Goal: Task Accomplishment & Management: Use online tool/utility

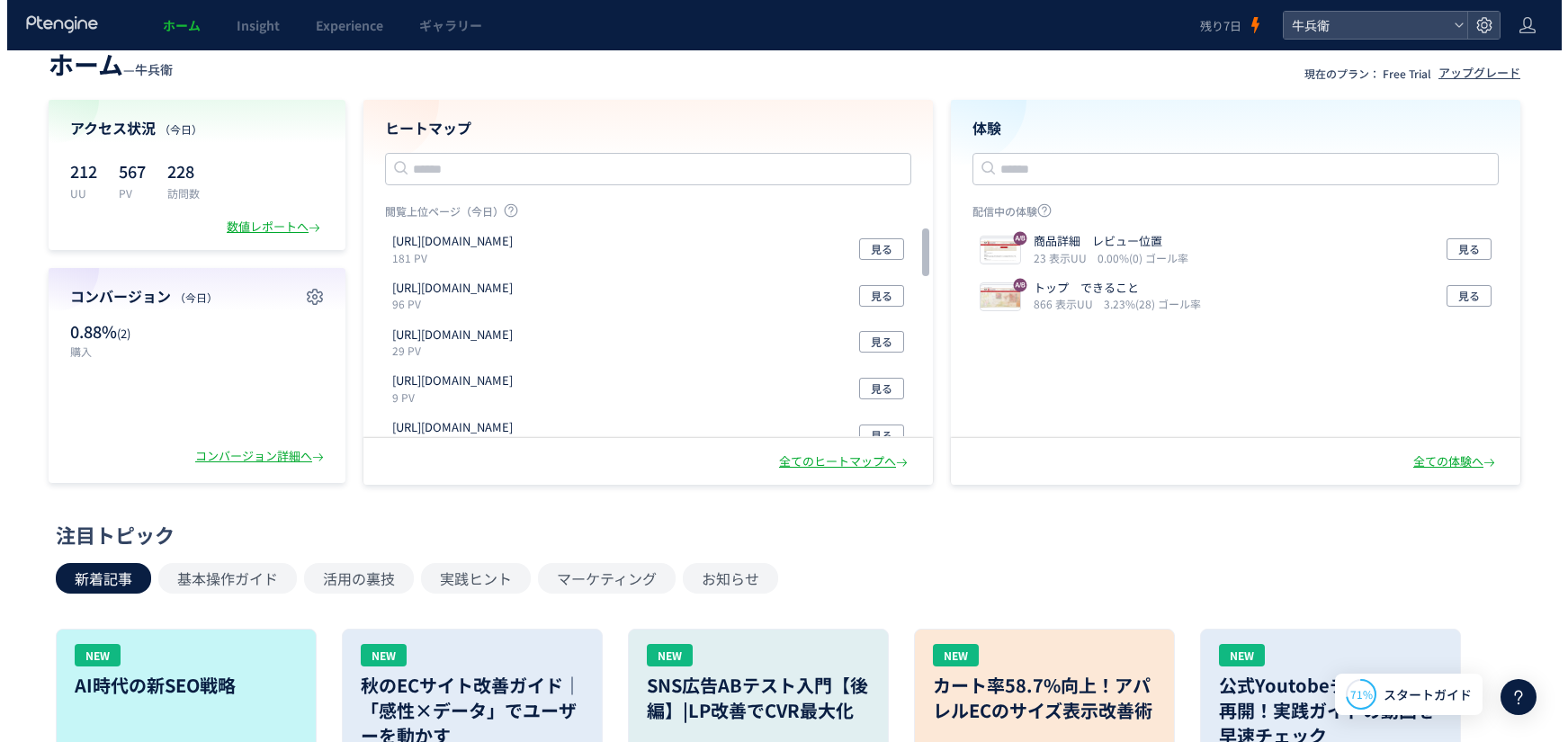
scroll to position [25, 0]
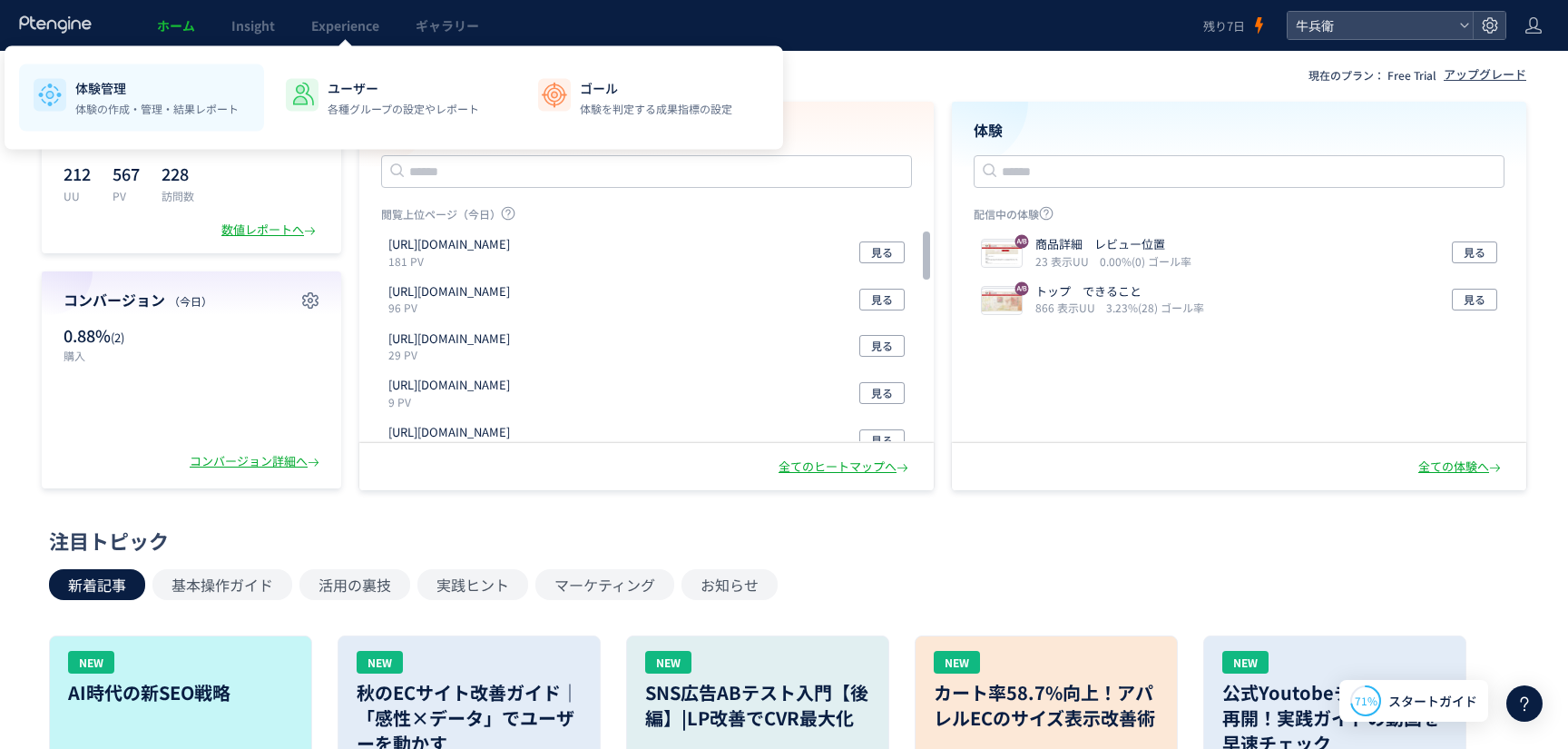
click at [174, 85] on p "体験管理" at bounding box center [156, 88] width 163 height 18
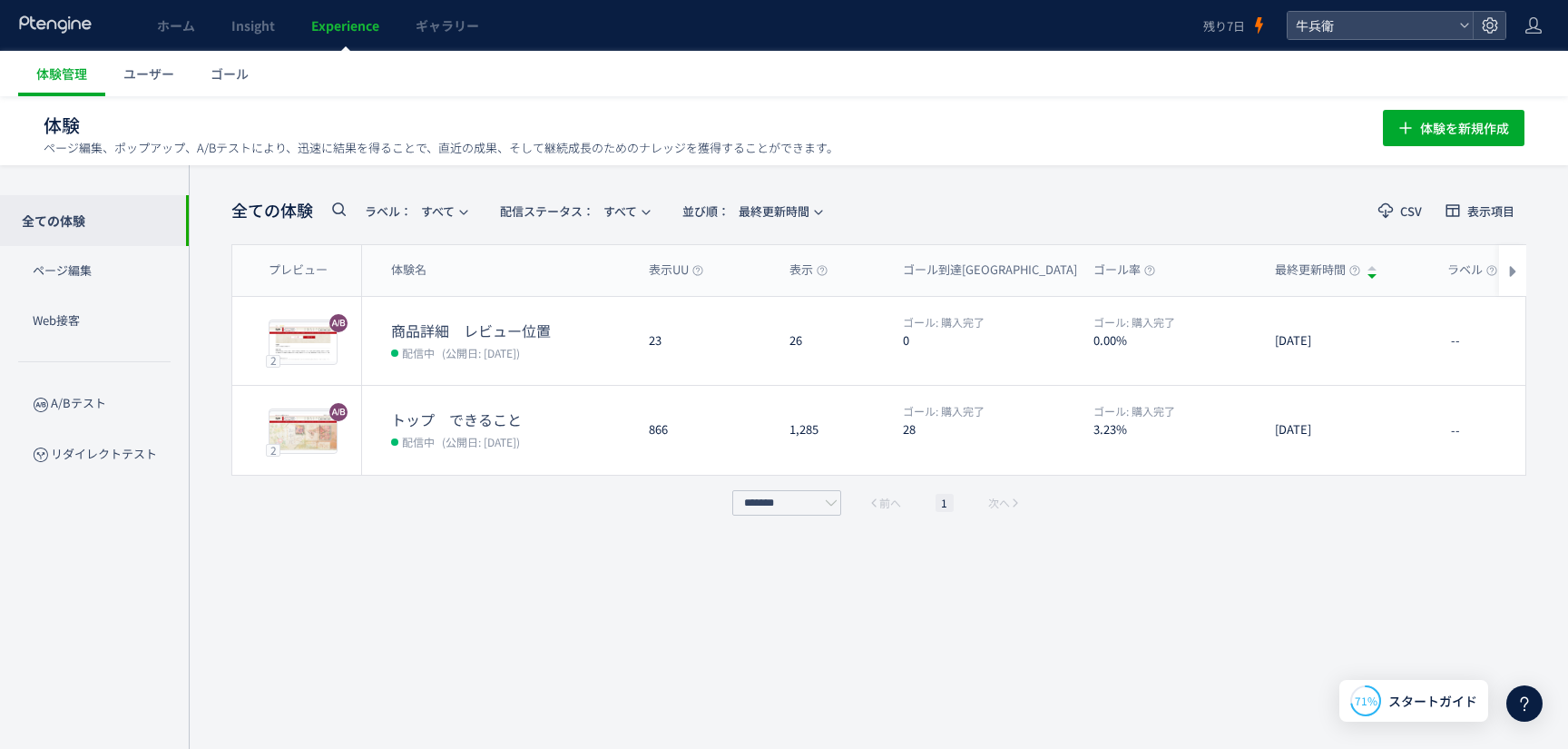
scroll to position [1, 0]
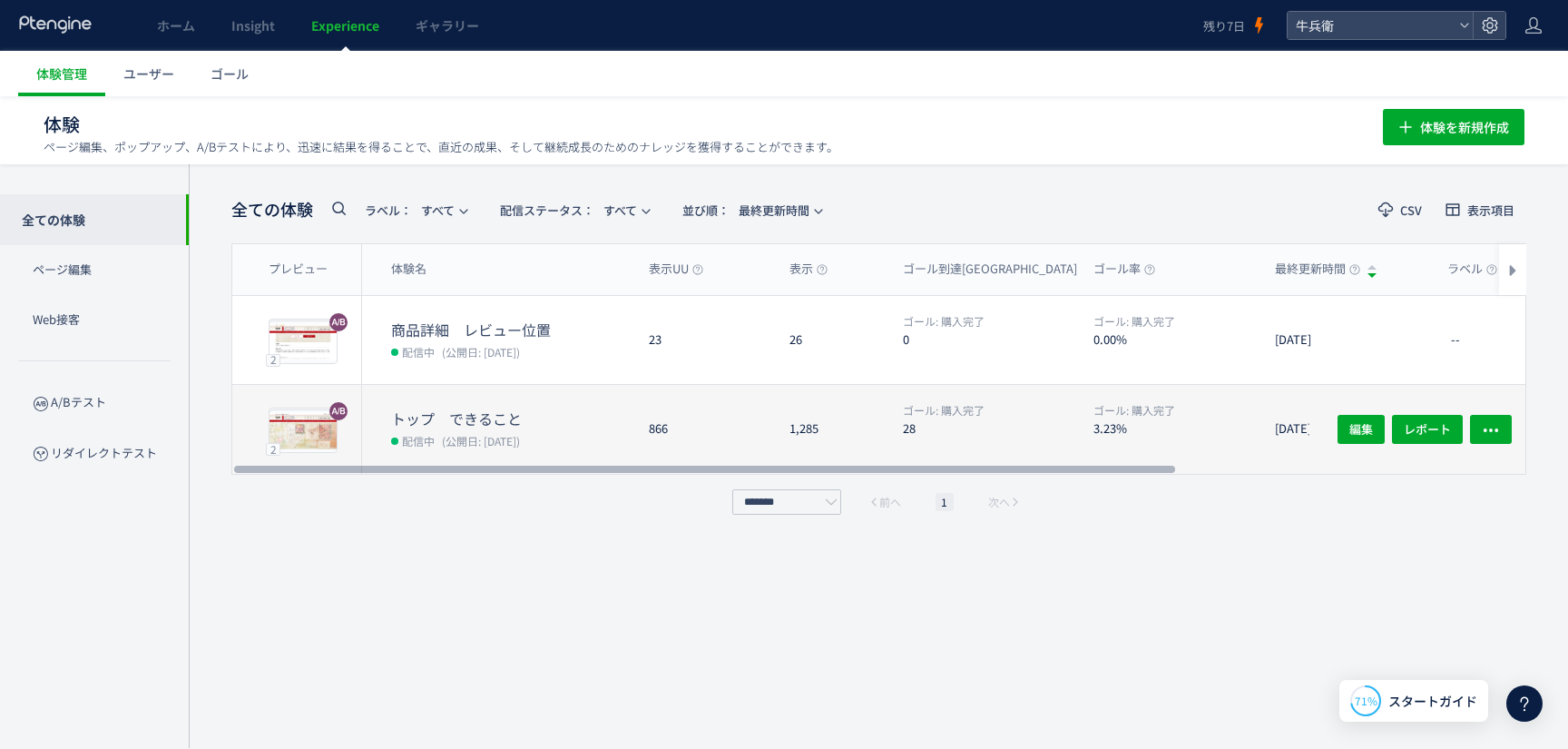
click at [1103, 406] on span "ゴール: 購入完了" at bounding box center [1133, 410] width 82 height 15
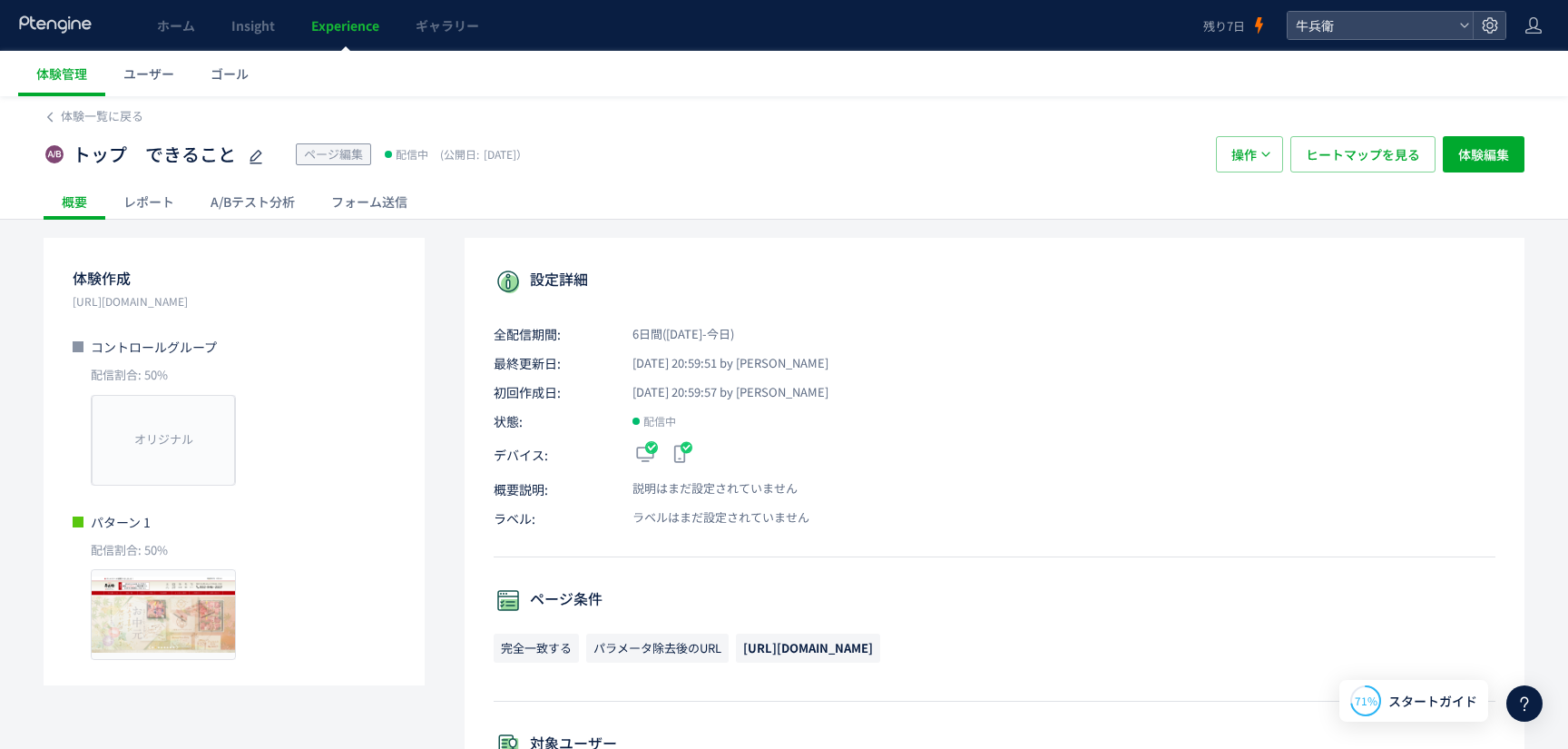
click at [262, 178] on div "トップ　できること ページ編集 配信中 (公開日: [DATE]） 操作 ヒートマップを見る 体験編集" at bounding box center [784, 154] width 1480 height 58
click at [259, 194] on div "A/Bテスト分析" at bounding box center [252, 201] width 120 height 37
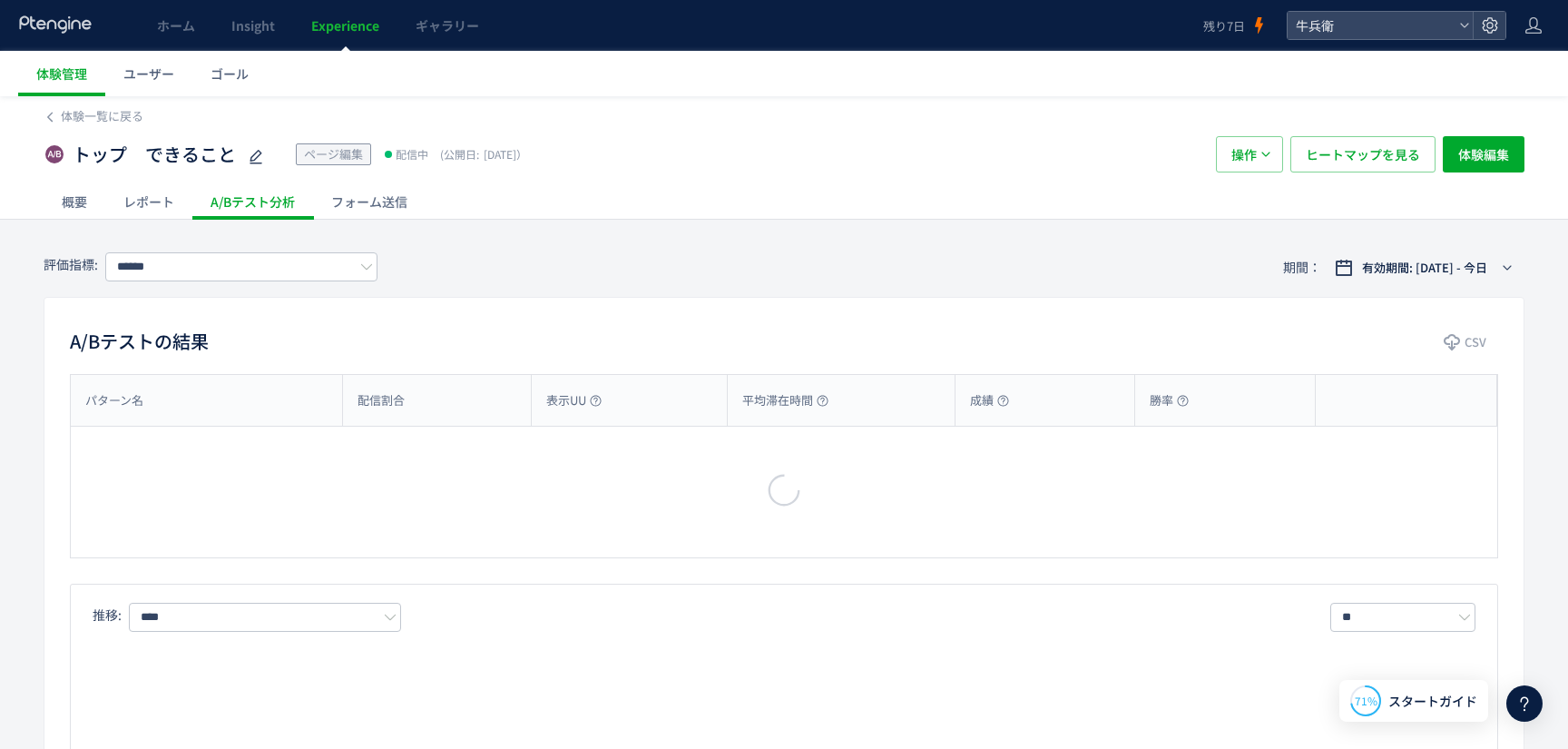
type input "****"
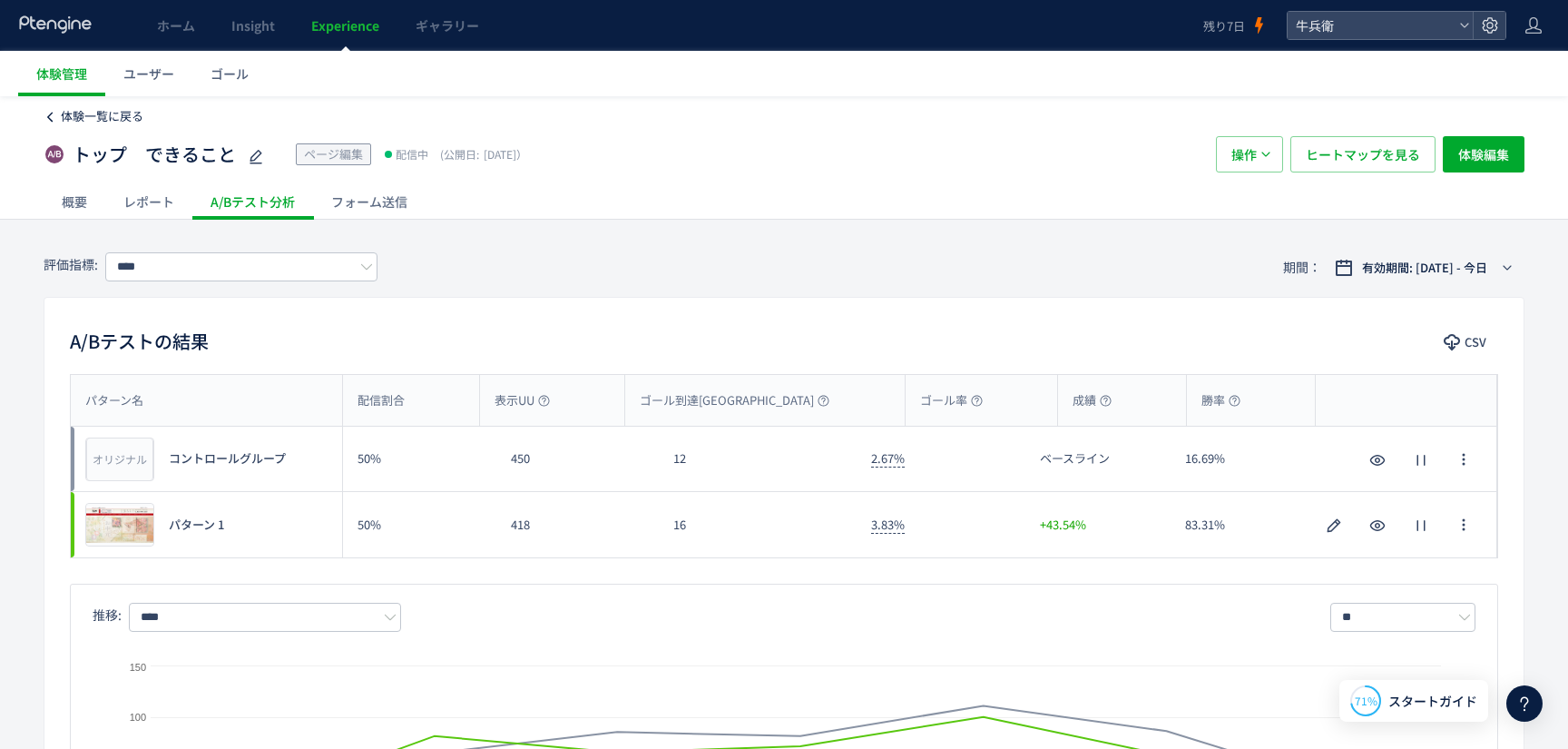
click at [103, 114] on span "体験一覧に戻る" at bounding box center [102, 116] width 83 height 17
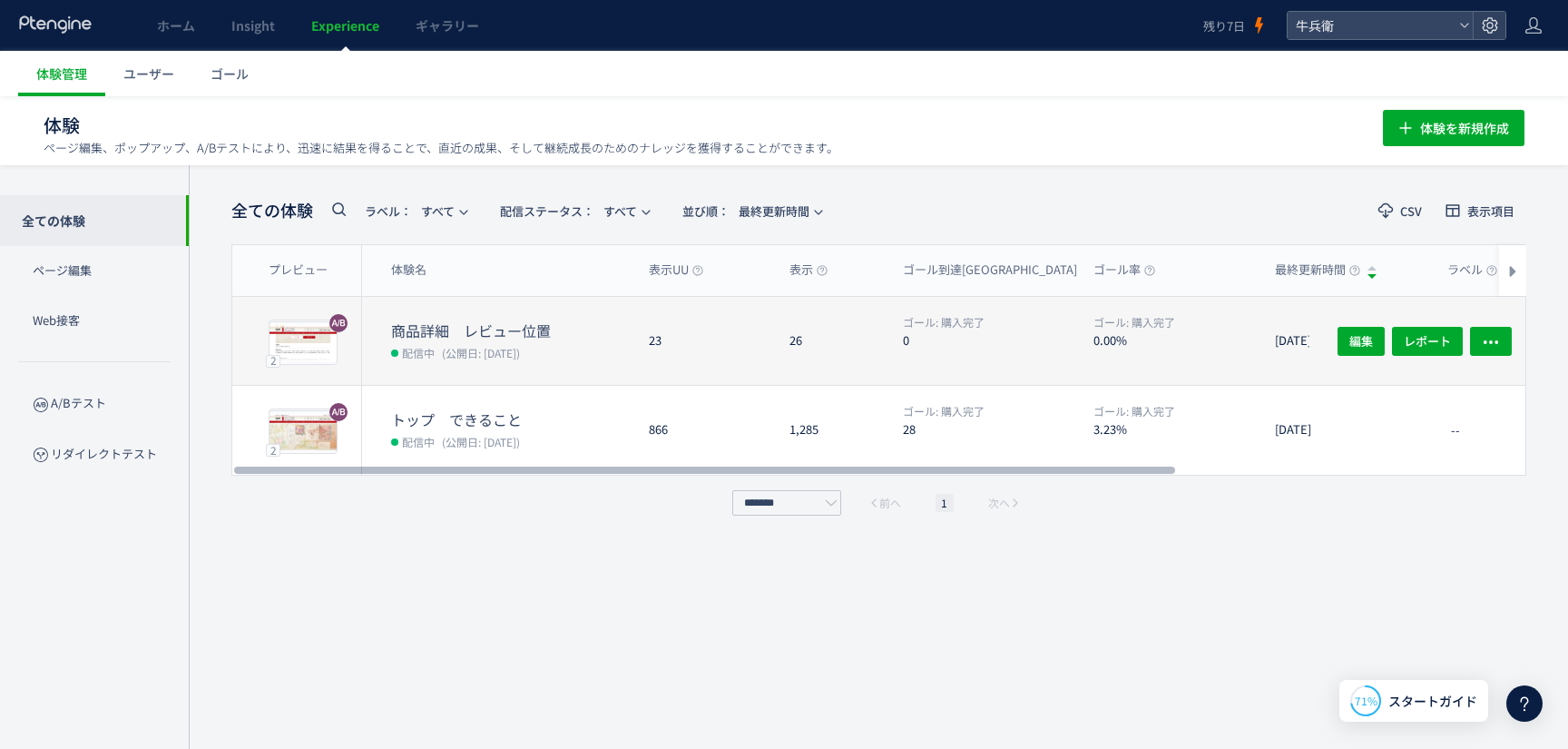
click at [568, 333] on dt "商品詳細　レビュー位置" at bounding box center [513, 331] width 243 height 21
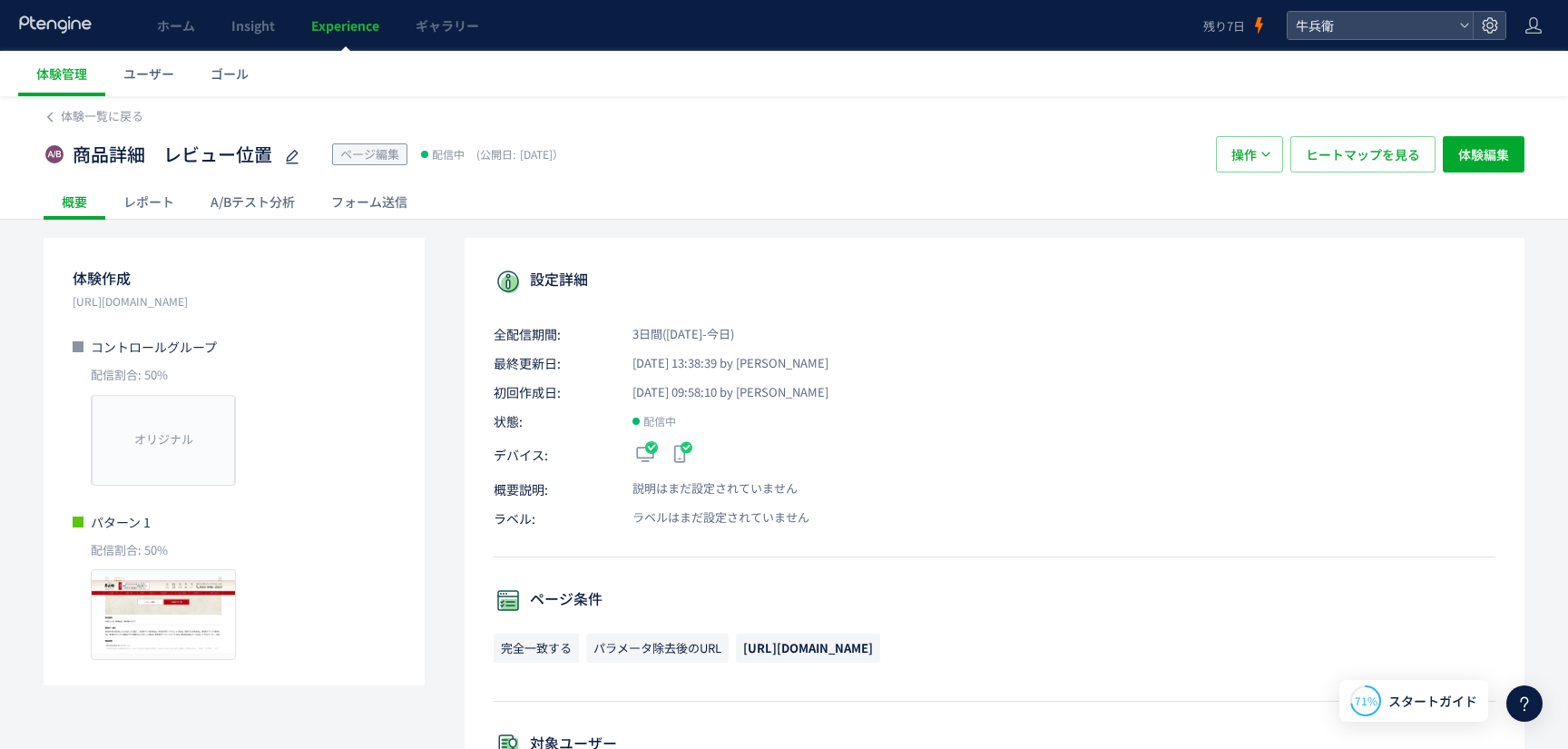
click at [196, 203] on div "A/Bテスト分析" at bounding box center [252, 201] width 120 height 37
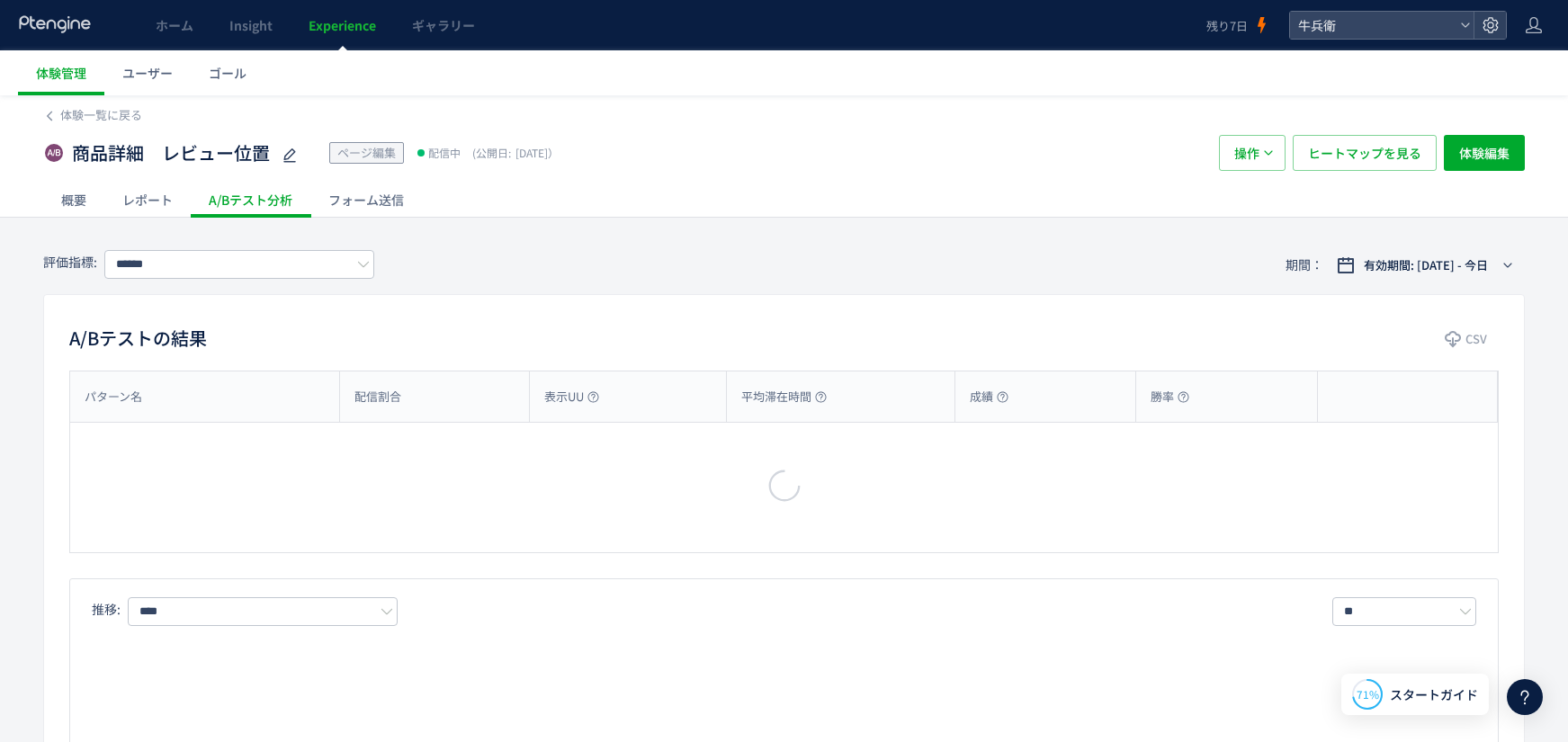
type input "****"
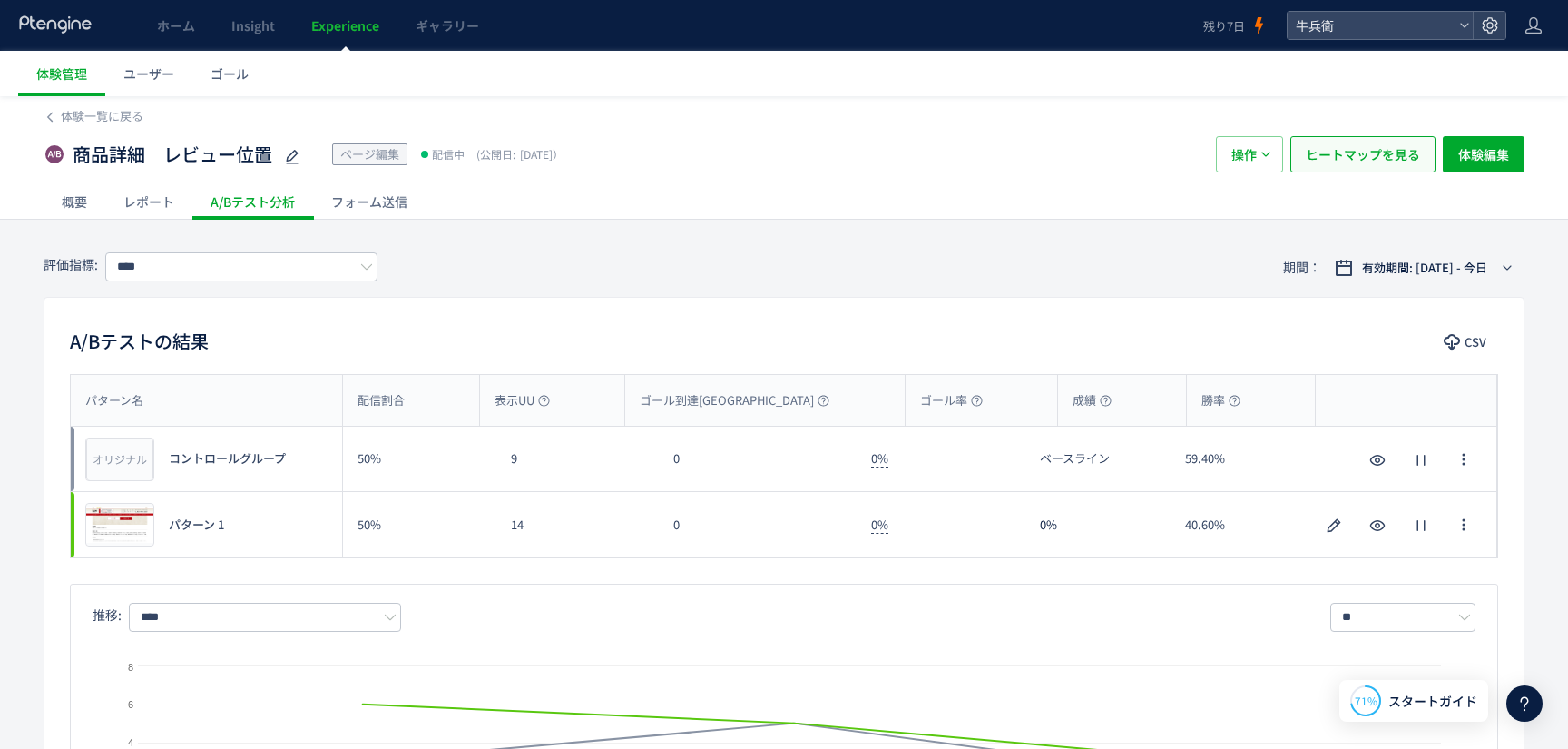
click at [1358, 158] on span "ヒートマップを見る" at bounding box center [1363, 154] width 115 height 37
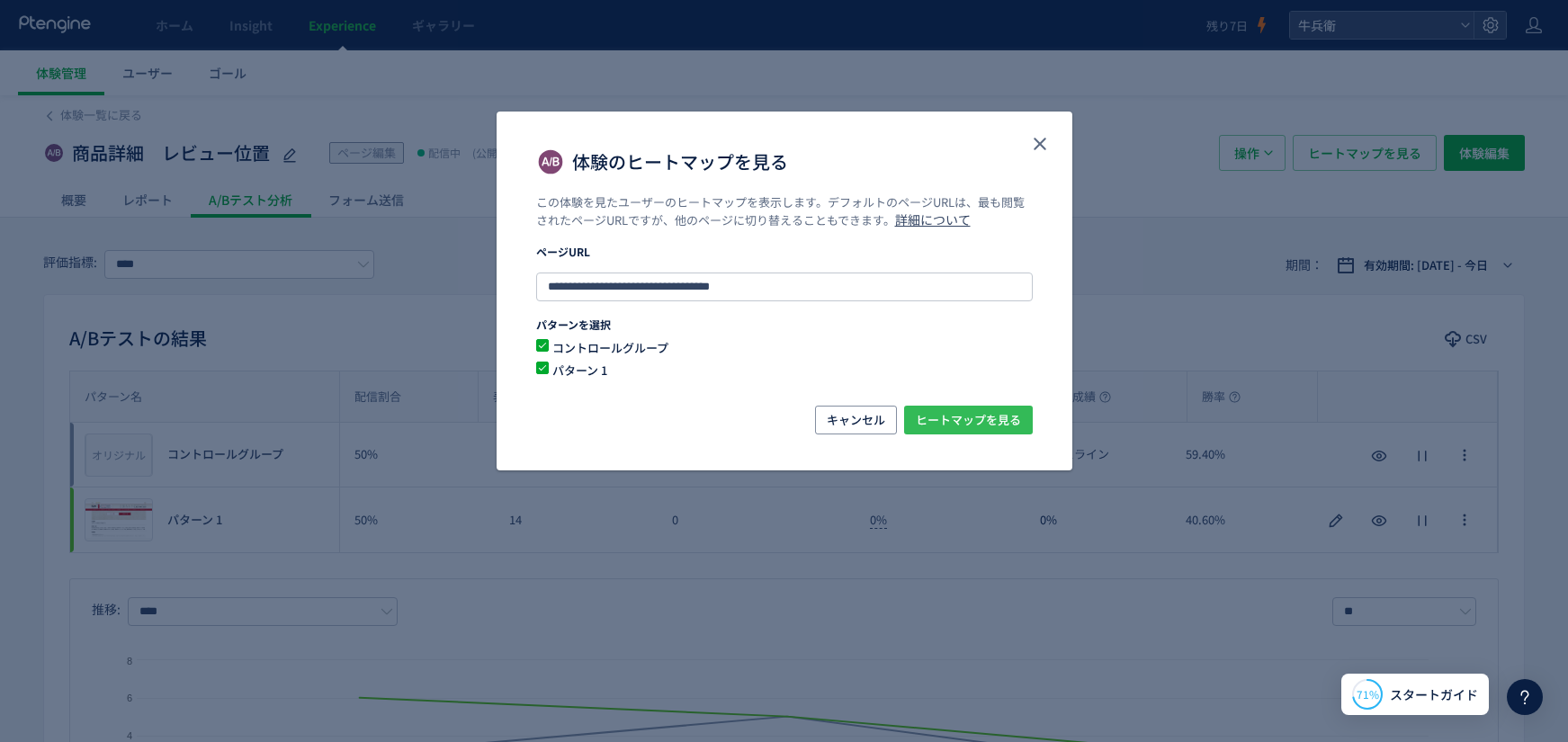
click at [955, 428] on span "ヒートマップを見る" at bounding box center [968, 420] width 105 height 29
click at [1051, 134] on button "close" at bounding box center [1040, 144] width 29 height 29
